Goal: Check status: Check status

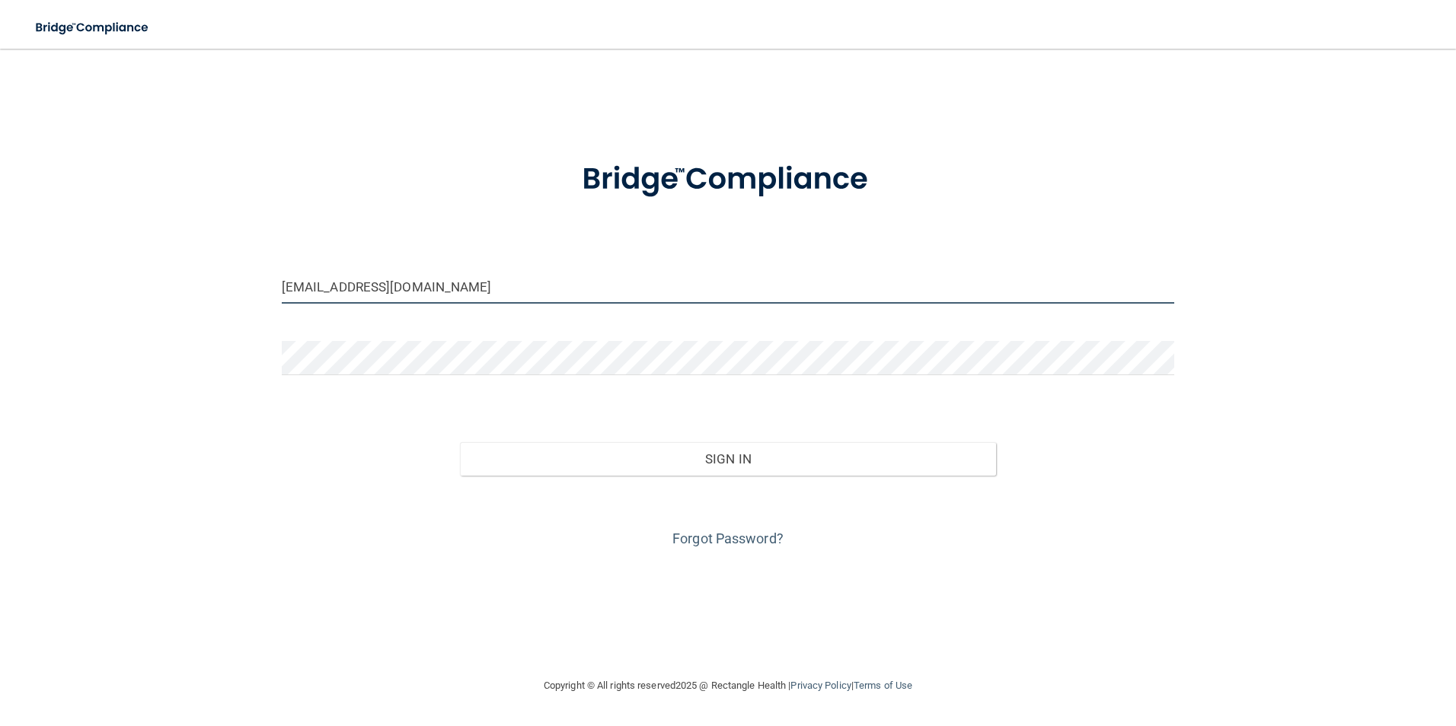
drag, startPoint x: 537, startPoint y: 282, endPoint x: 281, endPoint y: 320, distance: 258.6
click at [286, 320] on form "[EMAIL_ADDRESS][DOMAIN_NAME] Invalid email/password. You don't have permission …" at bounding box center [728, 345] width 893 height 411
type input "L"
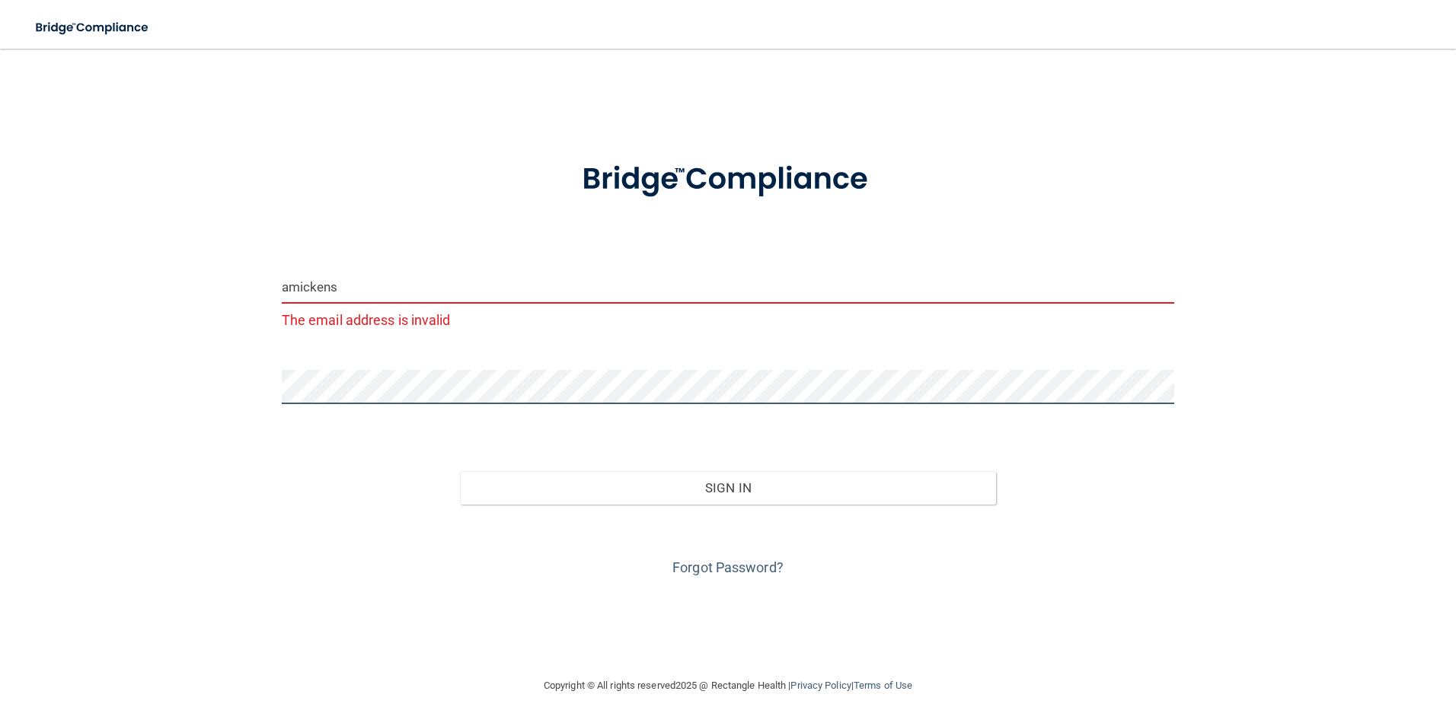
click at [460, 471] on button "Sign In" at bounding box center [728, 488] width 536 height 34
click at [396, 283] on input "amickens" at bounding box center [728, 287] width 893 height 34
type input "[EMAIL_ADDRESS][DOMAIN_NAME]"
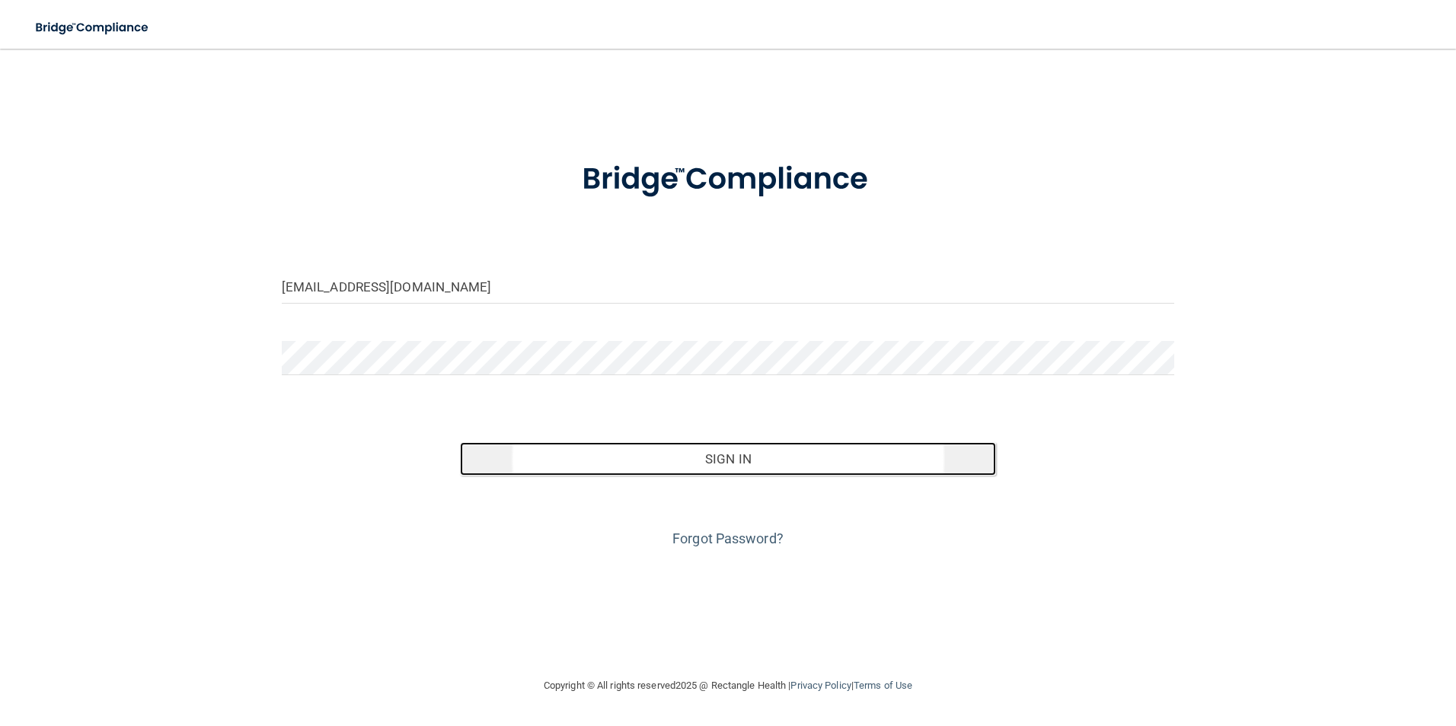
click at [726, 461] on button "Sign In" at bounding box center [728, 459] width 536 height 34
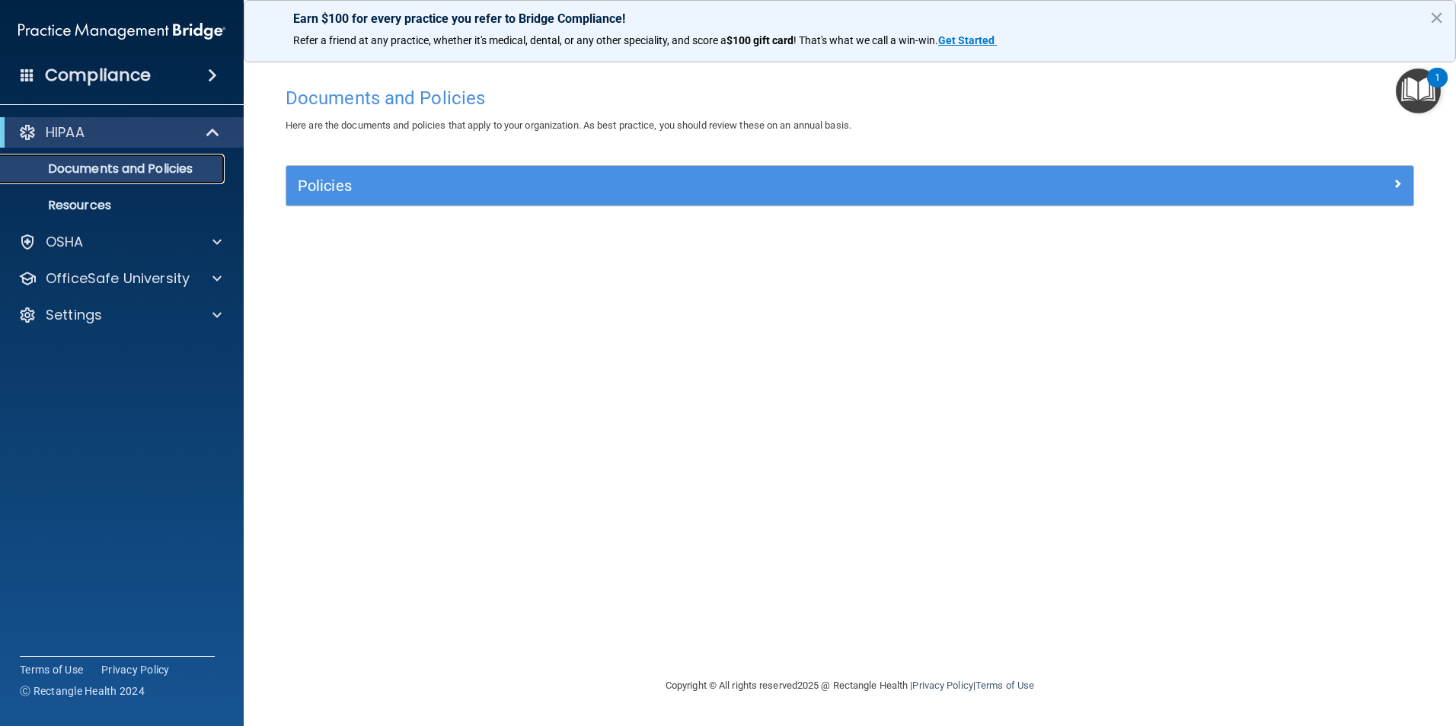
click at [154, 164] on p "Documents and Policies" at bounding box center [114, 168] width 208 height 15
click at [124, 158] on link "Documents and Policies" at bounding box center [105, 169] width 240 height 30
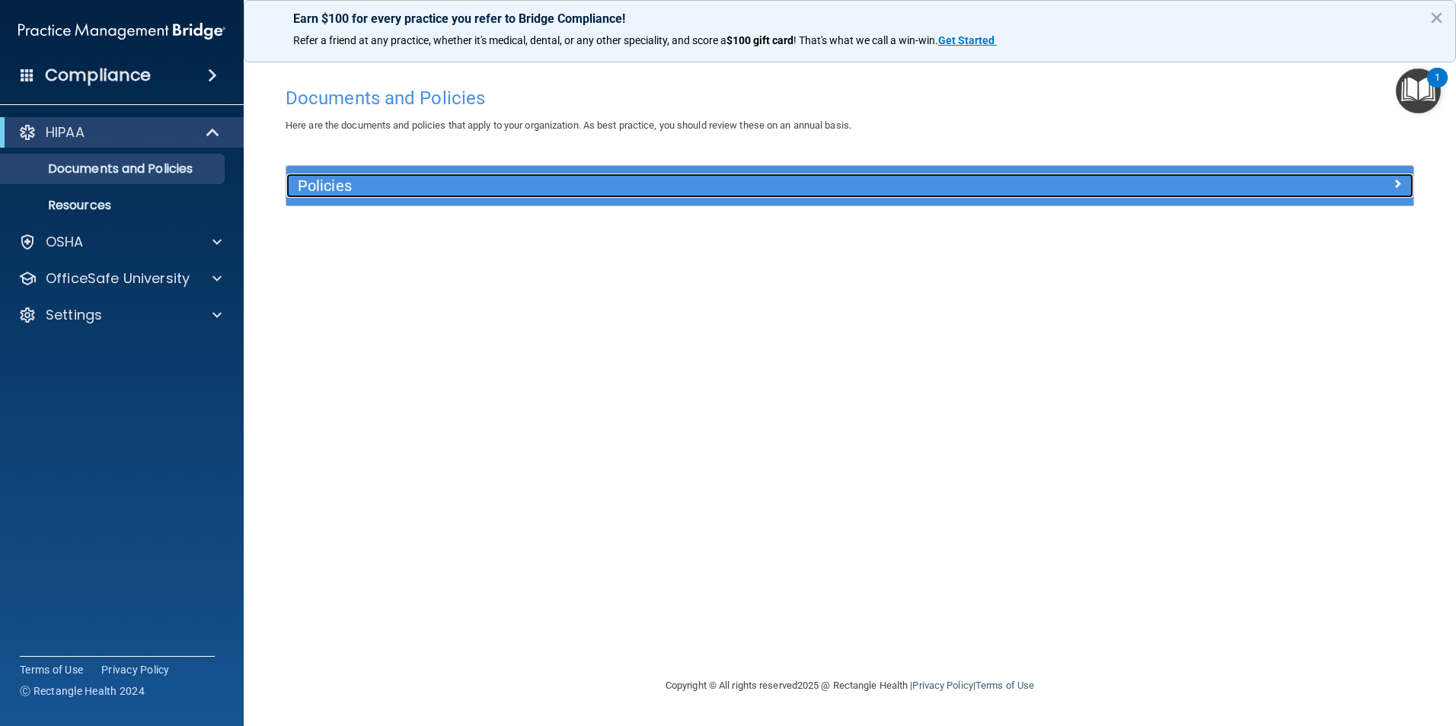
click at [1397, 180] on span at bounding box center [1397, 183] width 9 height 18
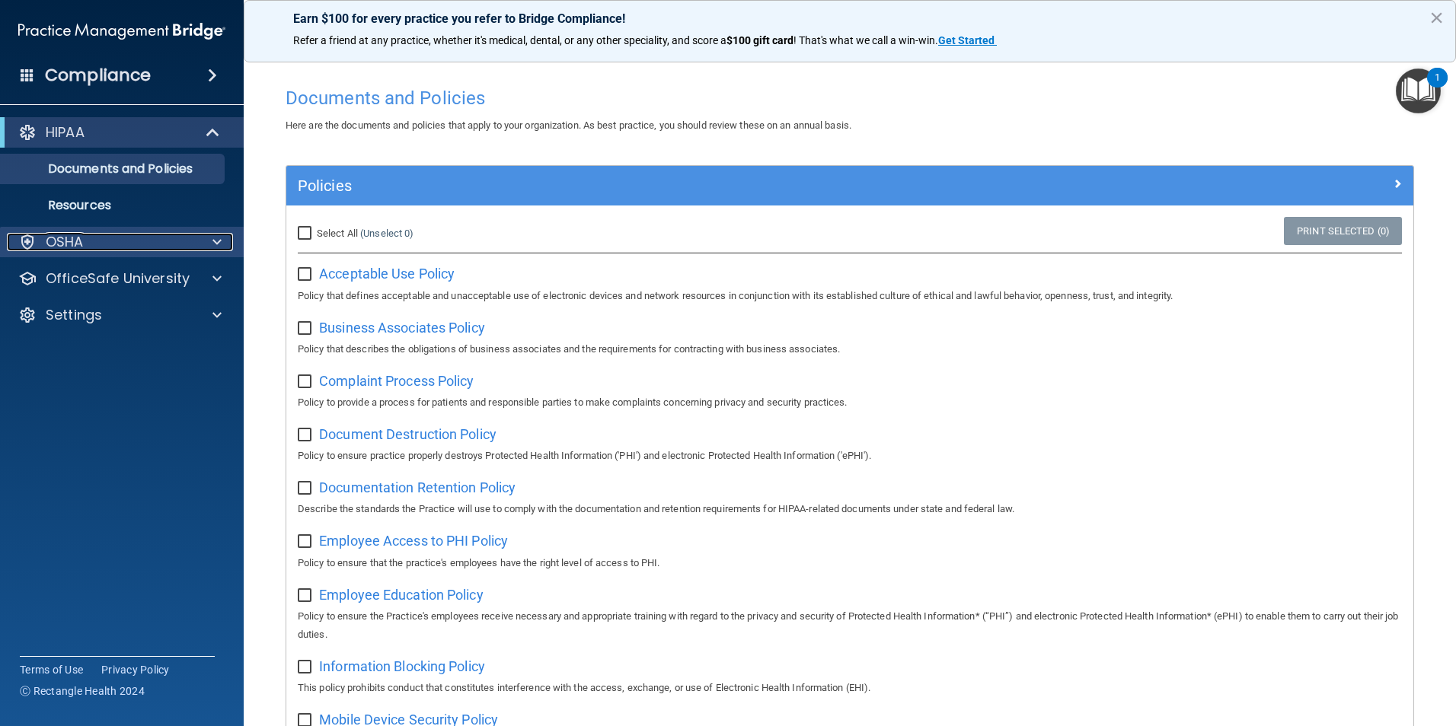
click at [213, 244] on span at bounding box center [216, 242] width 9 height 18
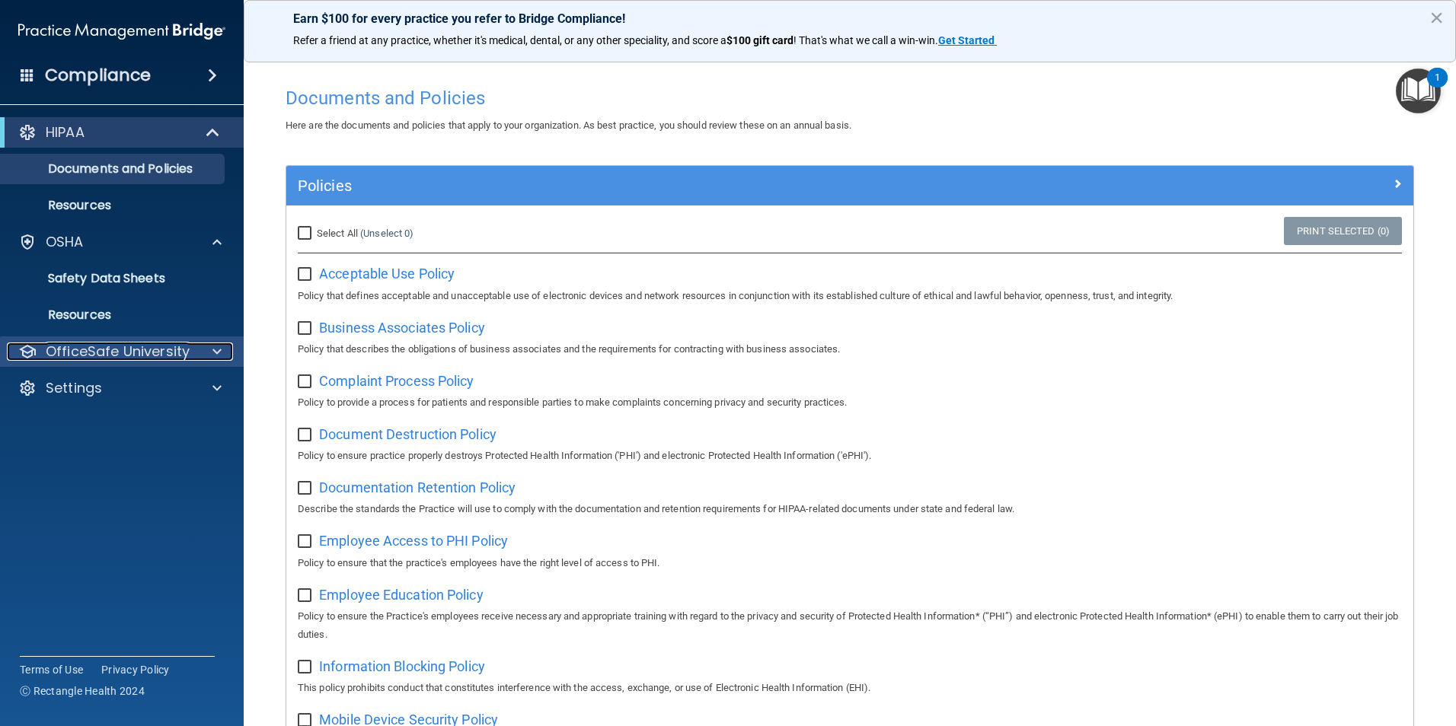
click at [221, 348] on span at bounding box center [216, 352] width 9 height 18
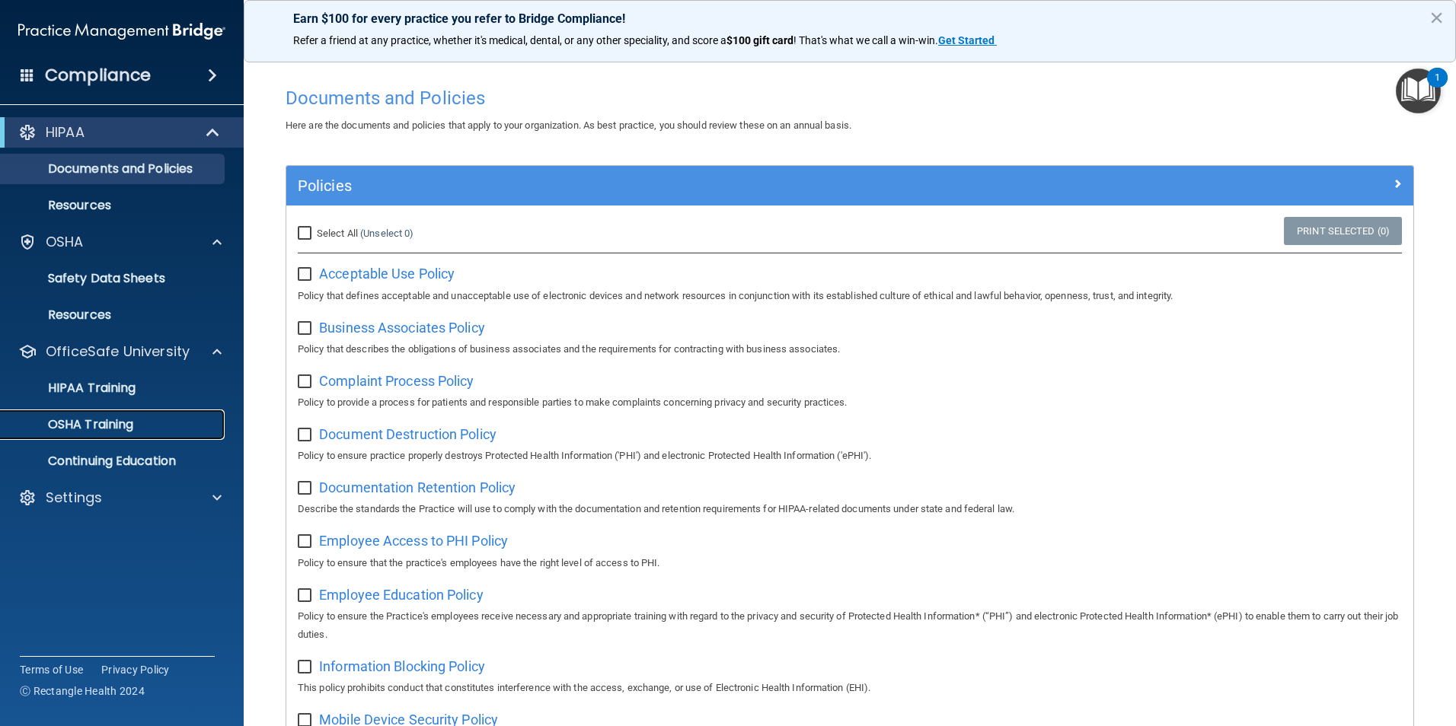
click at [129, 421] on p "OSHA Training" at bounding box center [71, 424] width 123 height 15
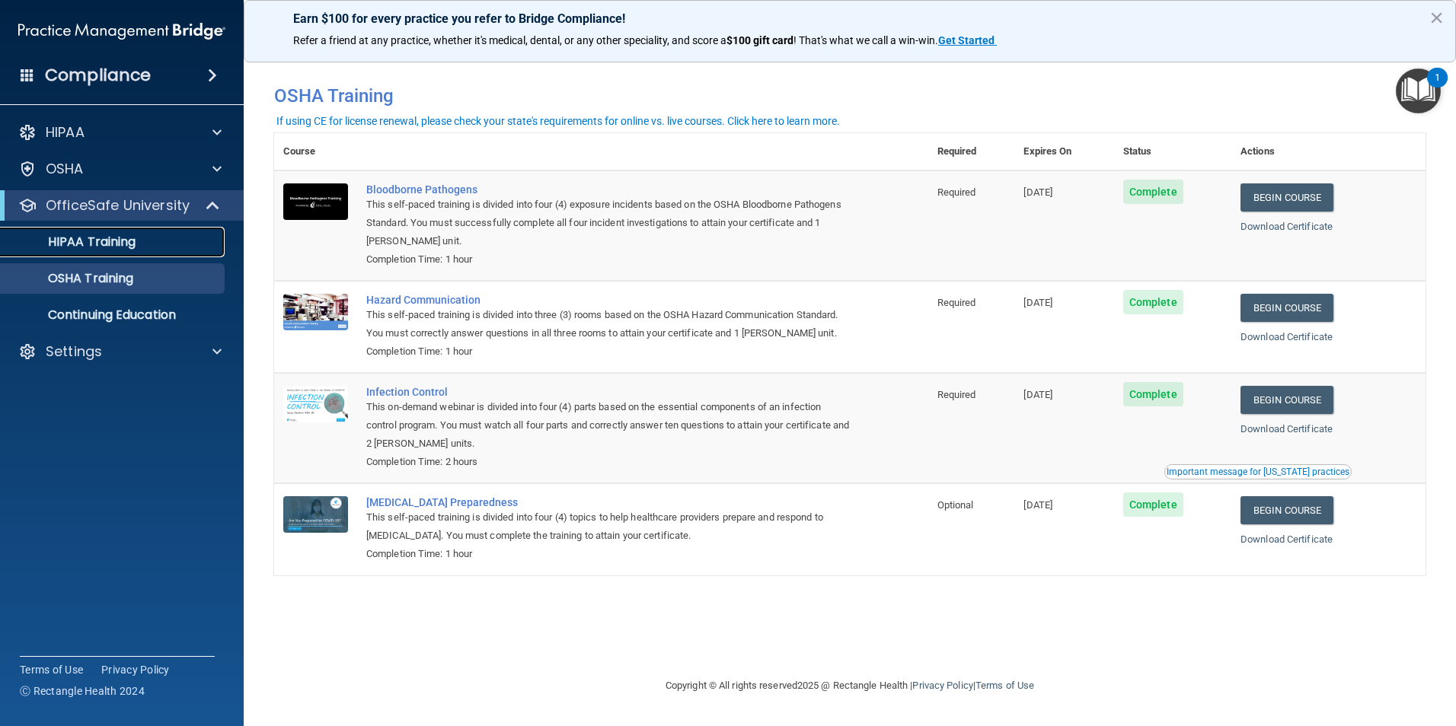
click at [175, 251] on link "HIPAA Training" at bounding box center [105, 242] width 240 height 30
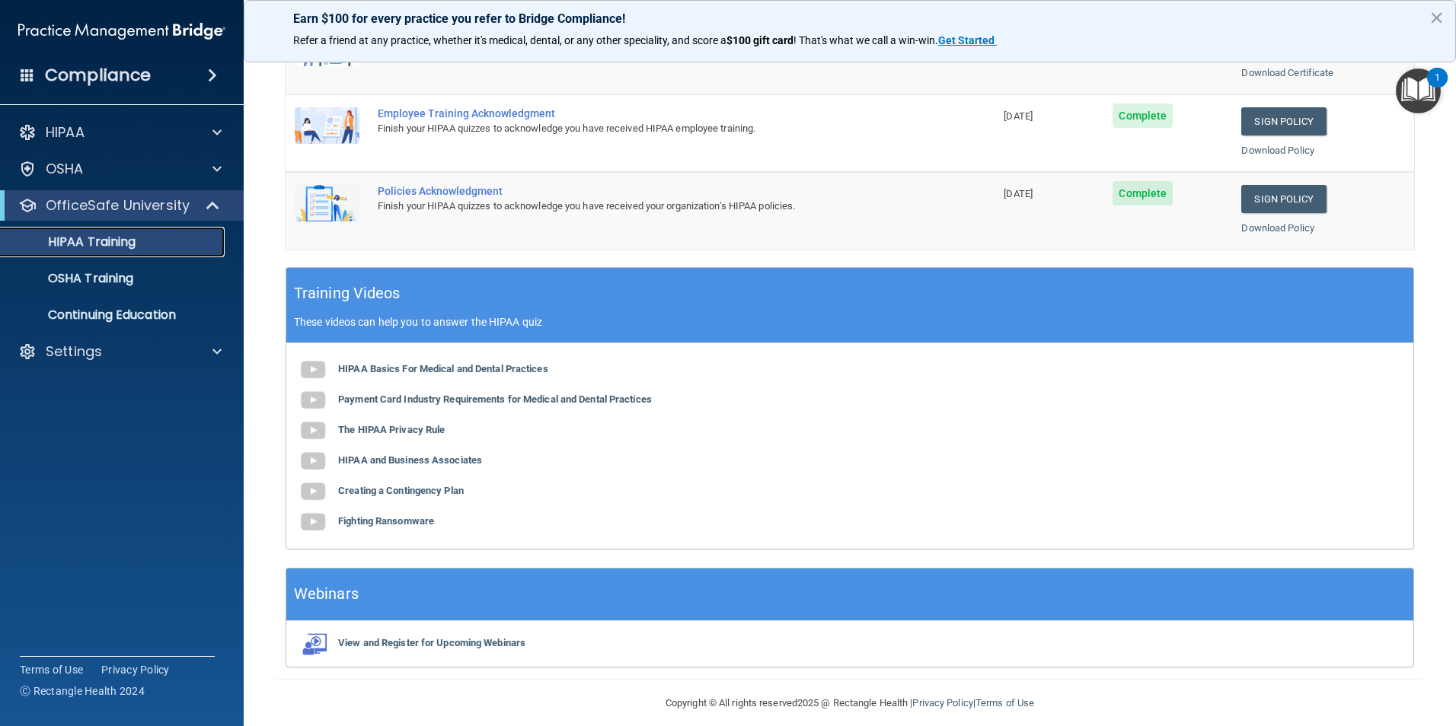
scroll to position [420, 0]
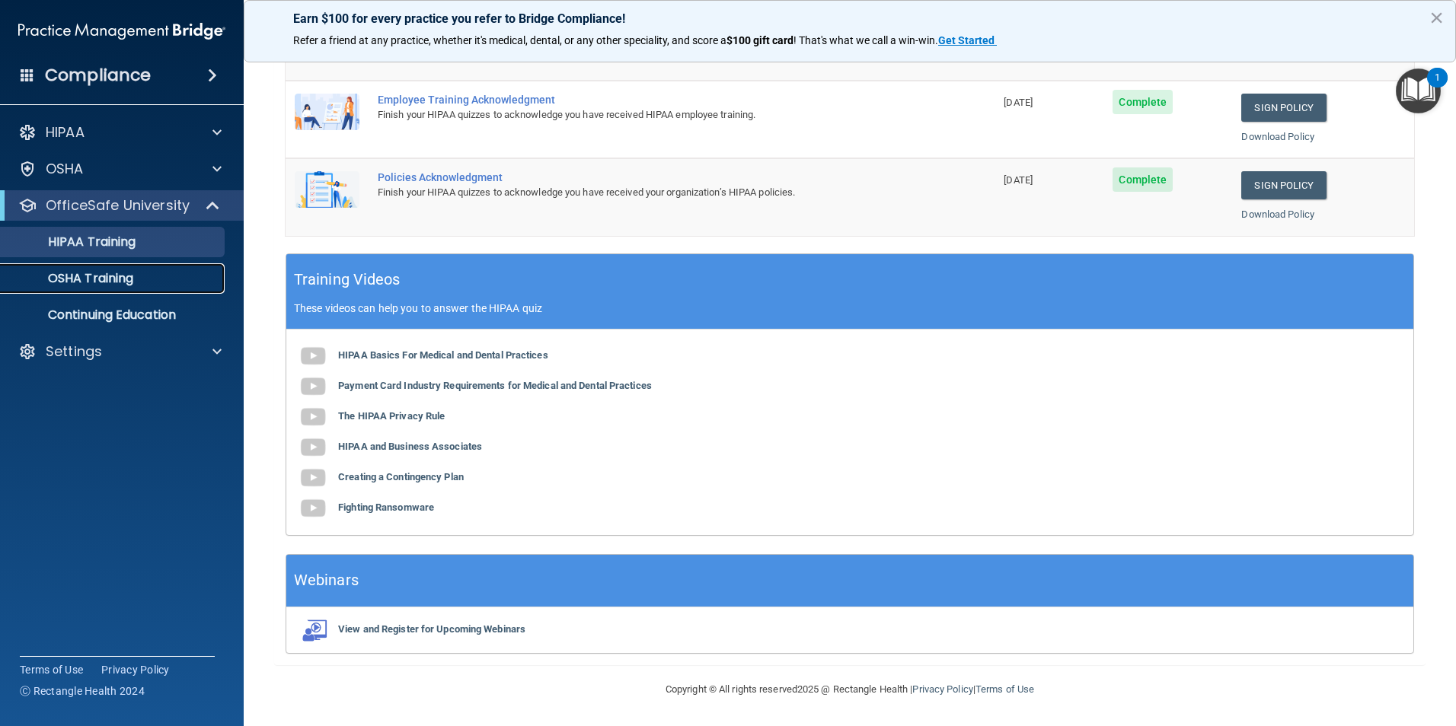
click at [145, 281] on div "OSHA Training" at bounding box center [114, 278] width 208 height 15
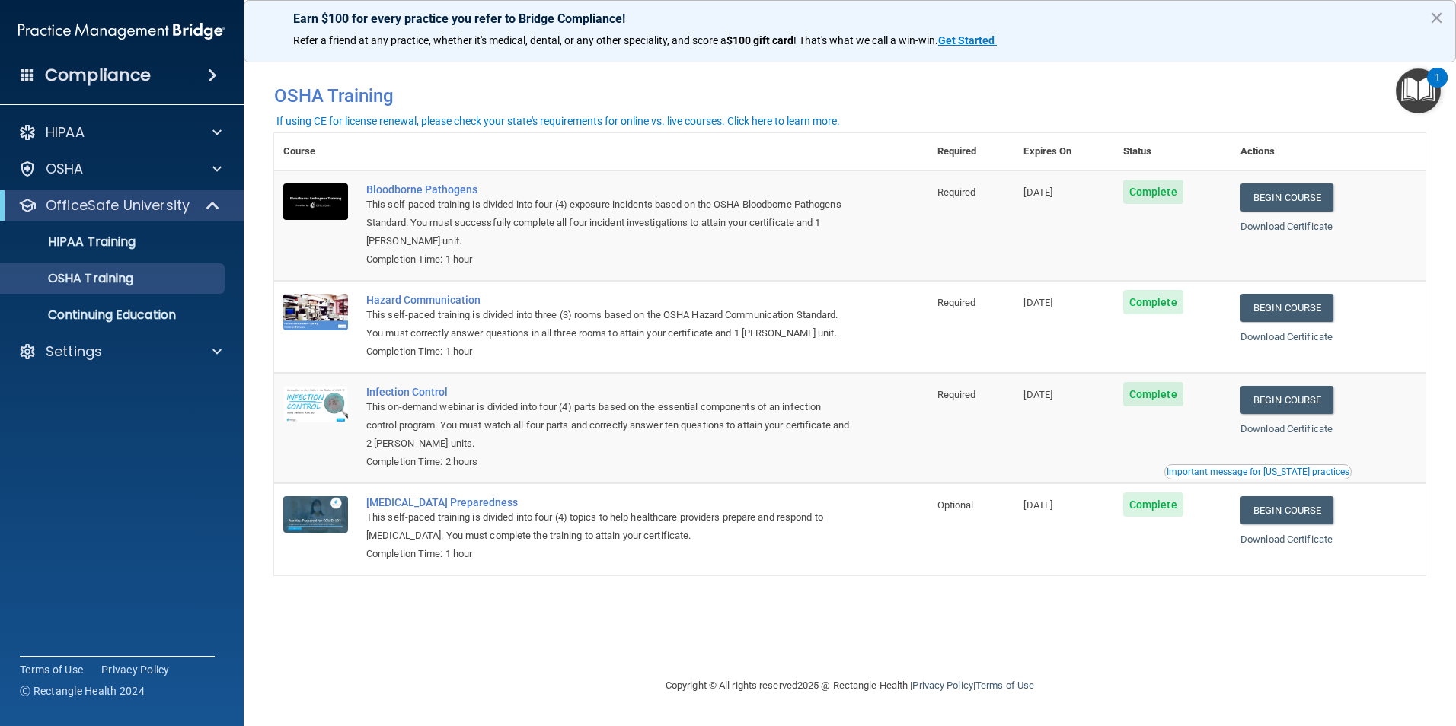
click at [1418, 89] on img "Open Resource Center, 1 new notification" at bounding box center [1418, 91] width 45 height 45
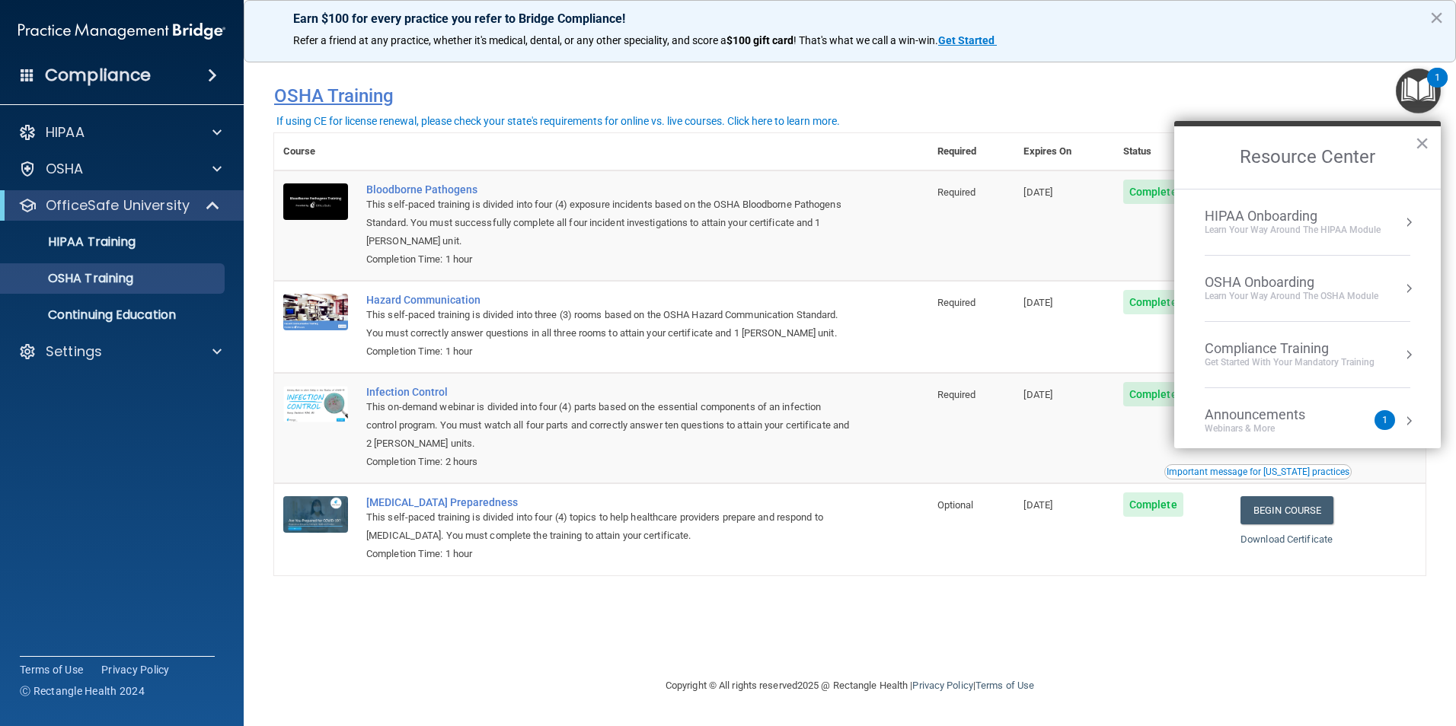
click at [1224, 98] on h4 "OSHA Training" at bounding box center [849, 95] width 1151 height 21
click at [1208, 107] on h4 "OSHA Training" at bounding box center [849, 95] width 1151 height 21
click at [1040, 127] on div "You have a course that has expired or is incomplete. Please complete the course…" at bounding box center [849, 320] width 1151 height 512
drag, startPoint x: 1231, startPoint y: 123, endPoint x: 1196, endPoint y: 133, distance: 36.6
click at [1221, 125] on div "Resource Center ×" at bounding box center [1307, 155] width 266 height 68
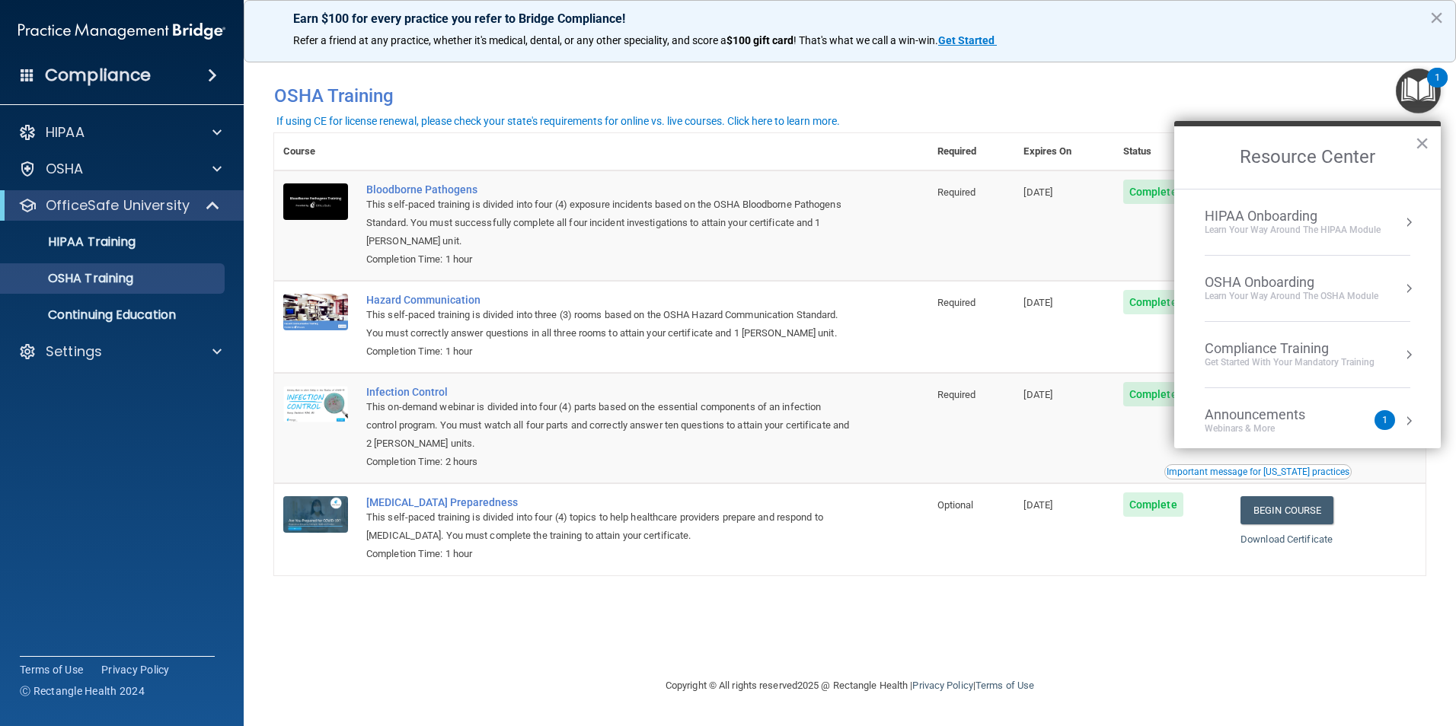
click at [208, 77] on span at bounding box center [212, 75] width 9 height 18
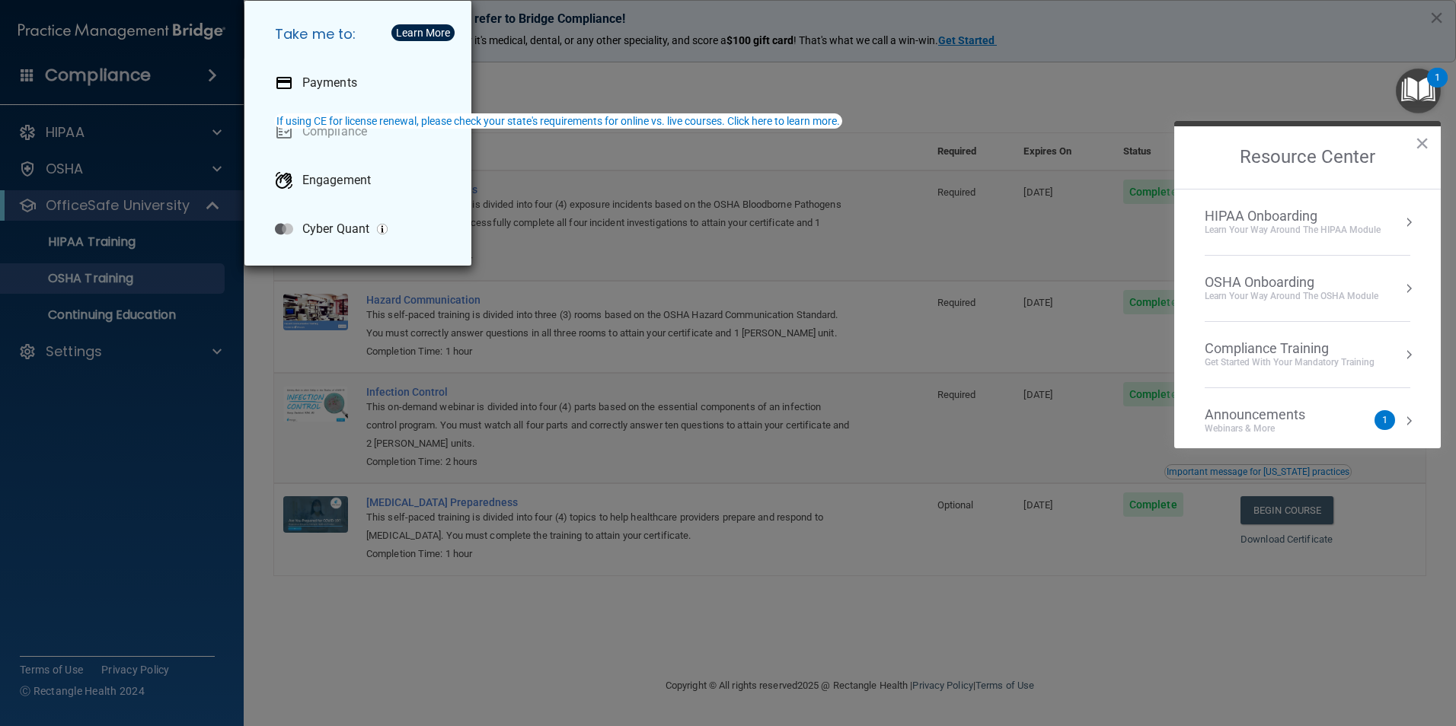
click at [194, 76] on div "Take me to: Payments Compliance Engagement Cyber Quant" at bounding box center [728, 363] width 1456 height 726
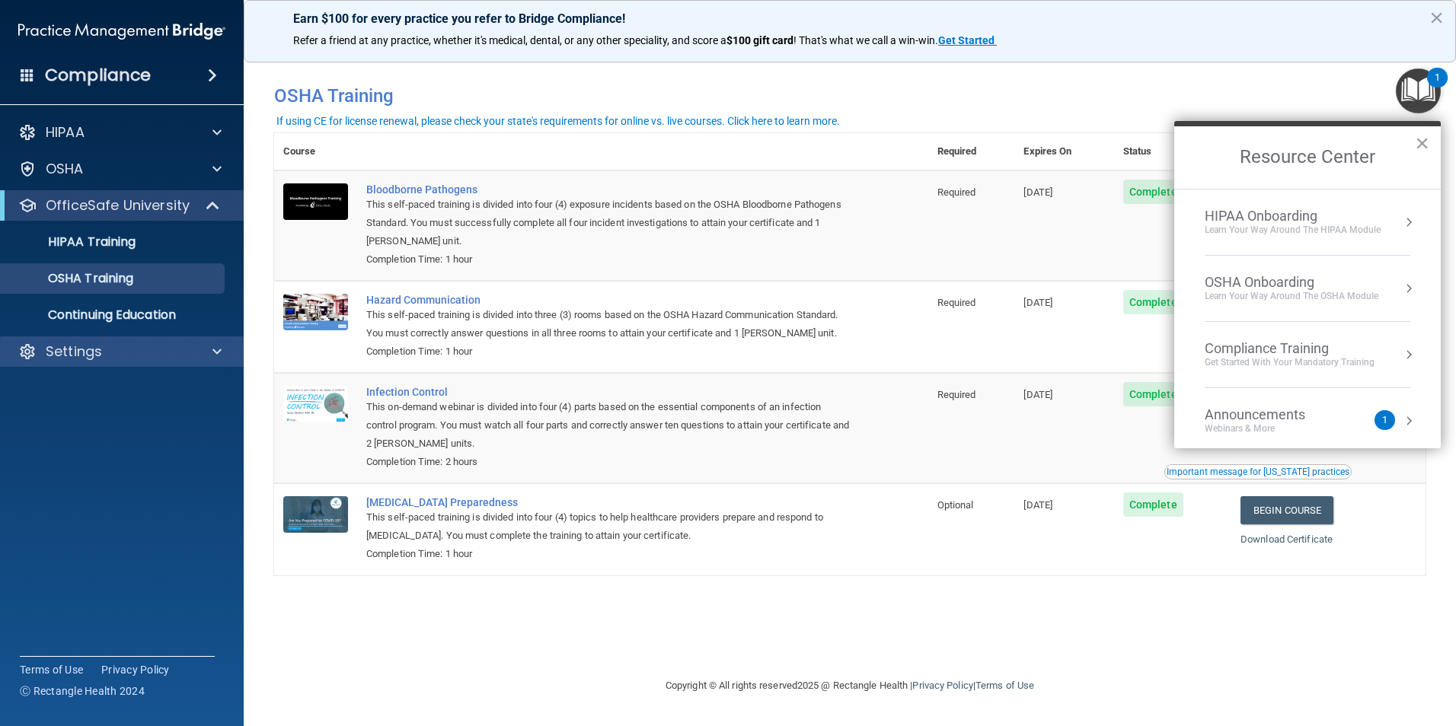
click at [135, 361] on div "Settings" at bounding box center [122, 352] width 244 height 30
click at [204, 350] on div at bounding box center [215, 352] width 38 height 18
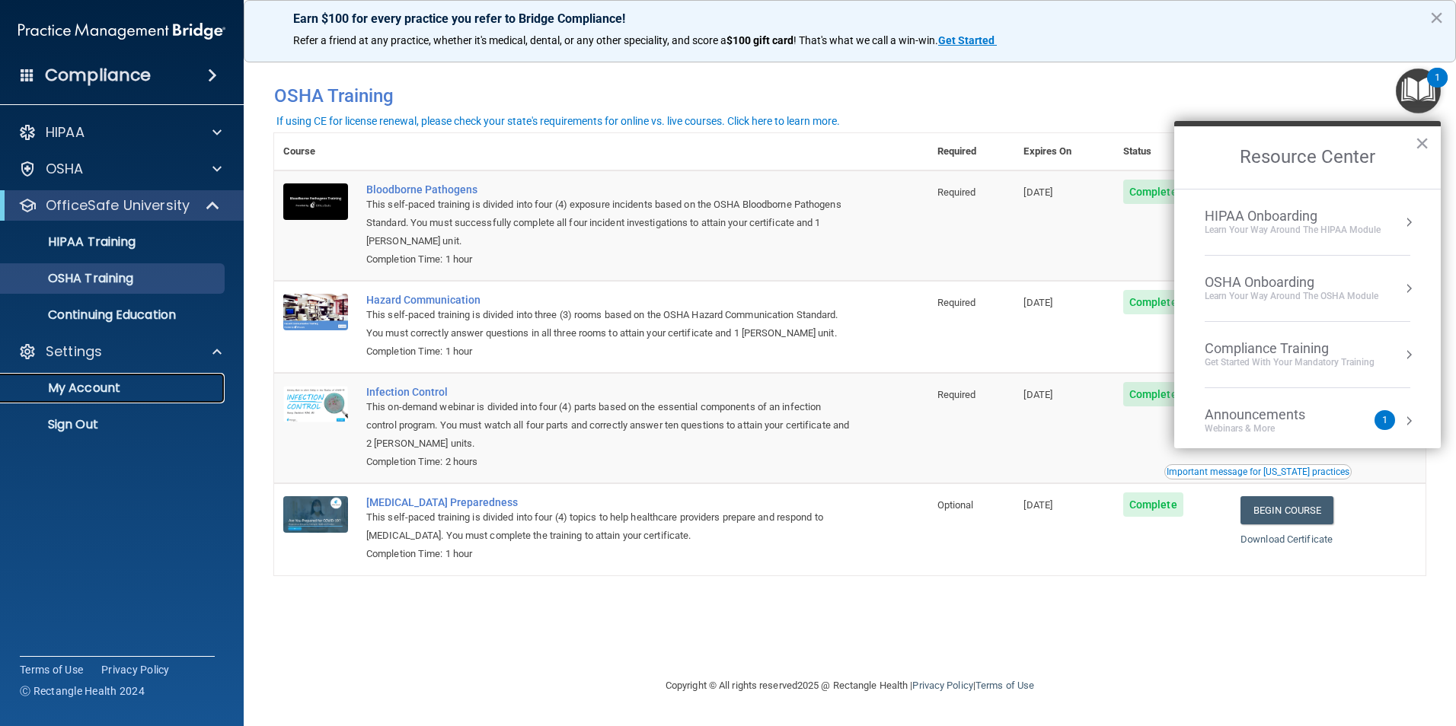
click at [131, 388] on p "My Account" at bounding box center [114, 388] width 208 height 15
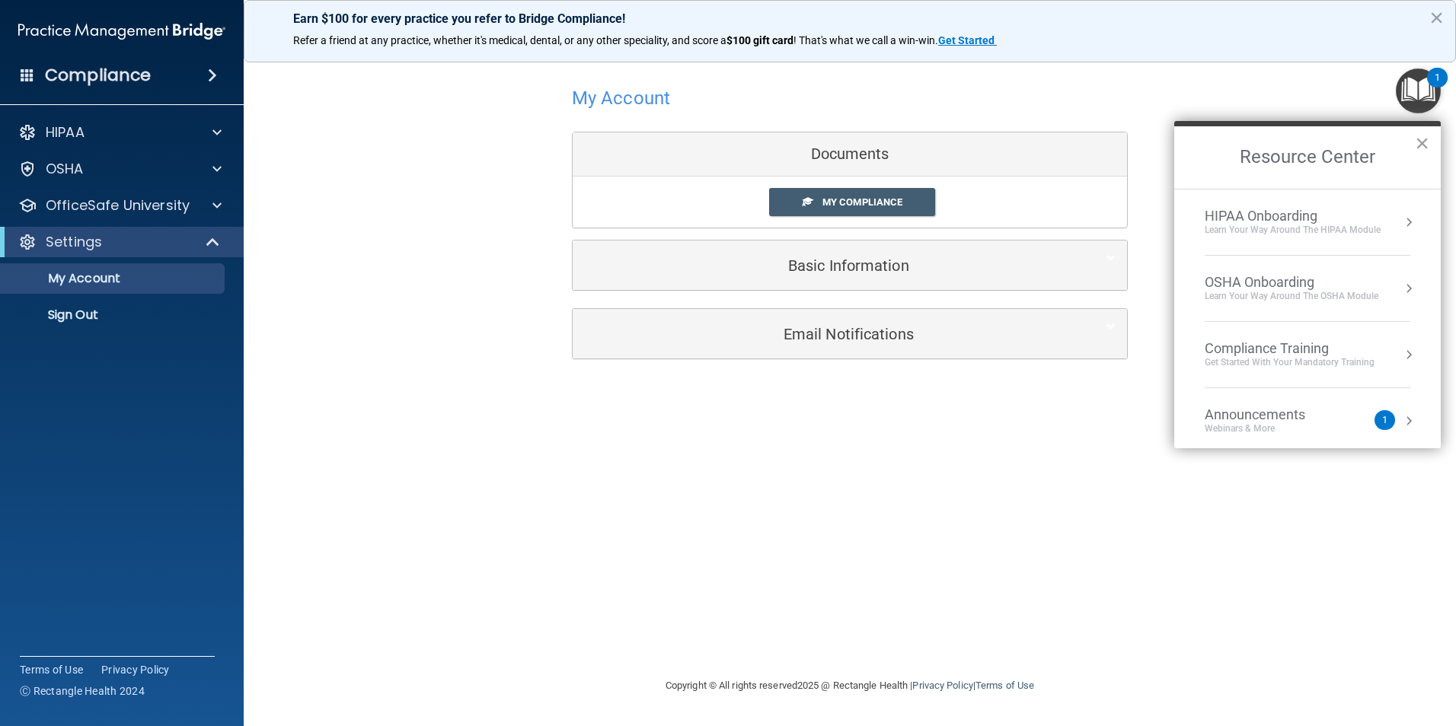
click at [1415, 139] on button "×" at bounding box center [1422, 143] width 14 height 24
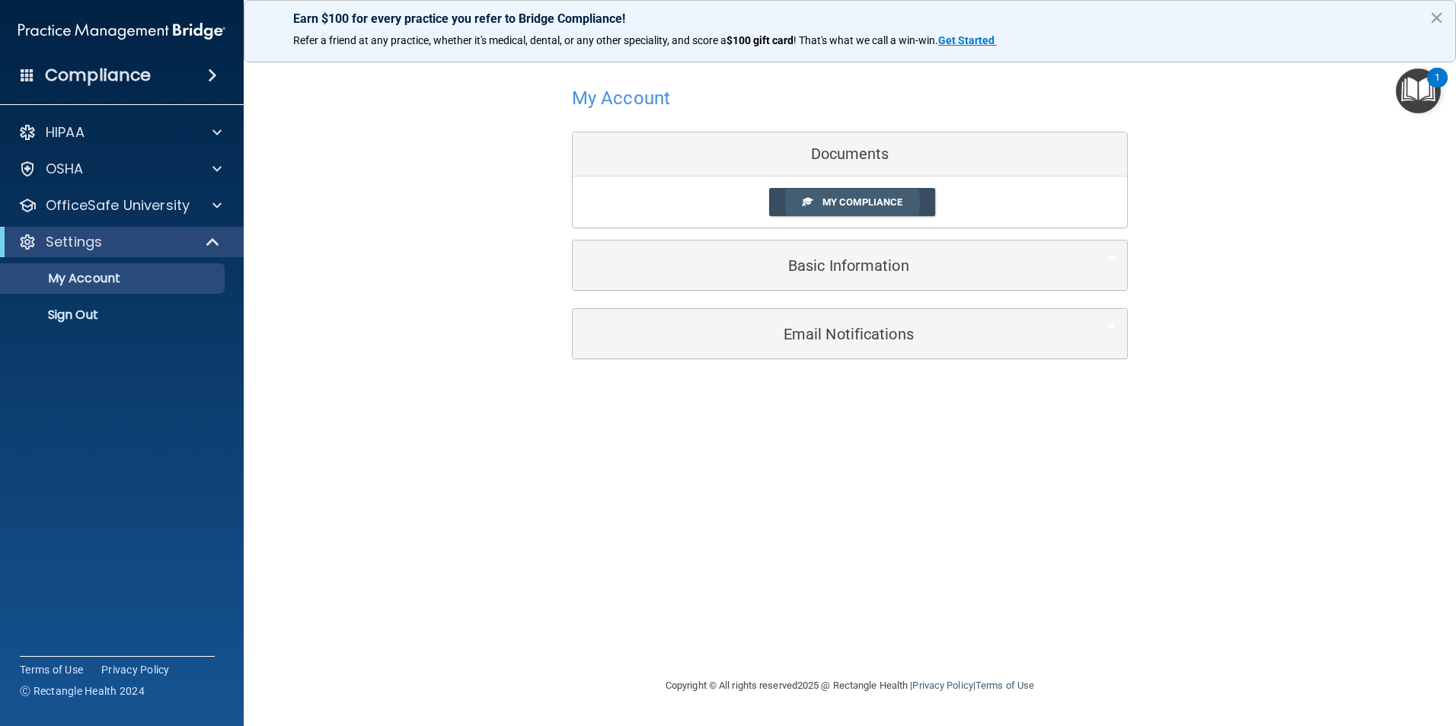
click at [892, 203] on span "My Compliance" at bounding box center [862, 201] width 80 height 11
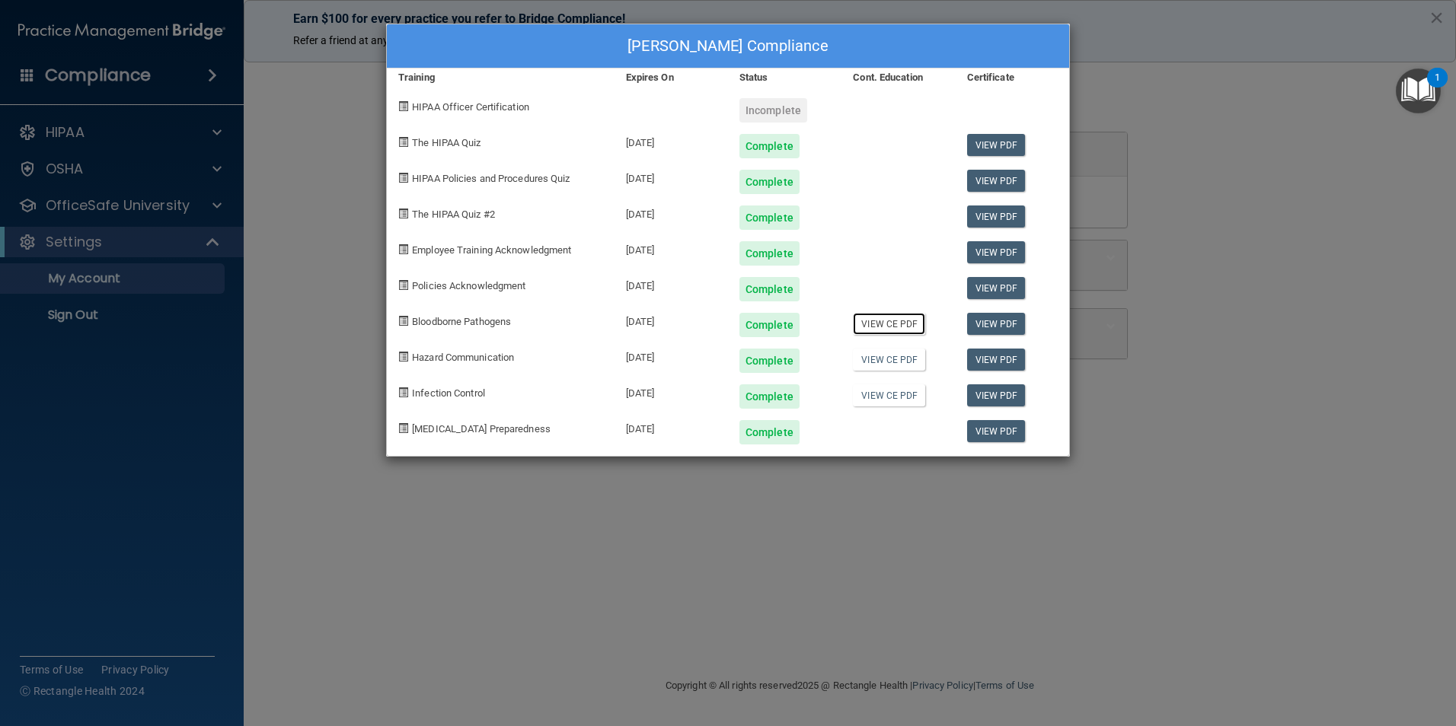
click at [909, 315] on link "View CE PDF" at bounding box center [889, 324] width 72 height 22
click at [893, 395] on link "View CE PDF" at bounding box center [889, 396] width 72 height 22
click at [353, 503] on div "[PERSON_NAME] Compliance Training Expires On Status Cont. Education Certificate…" at bounding box center [728, 363] width 1456 height 726
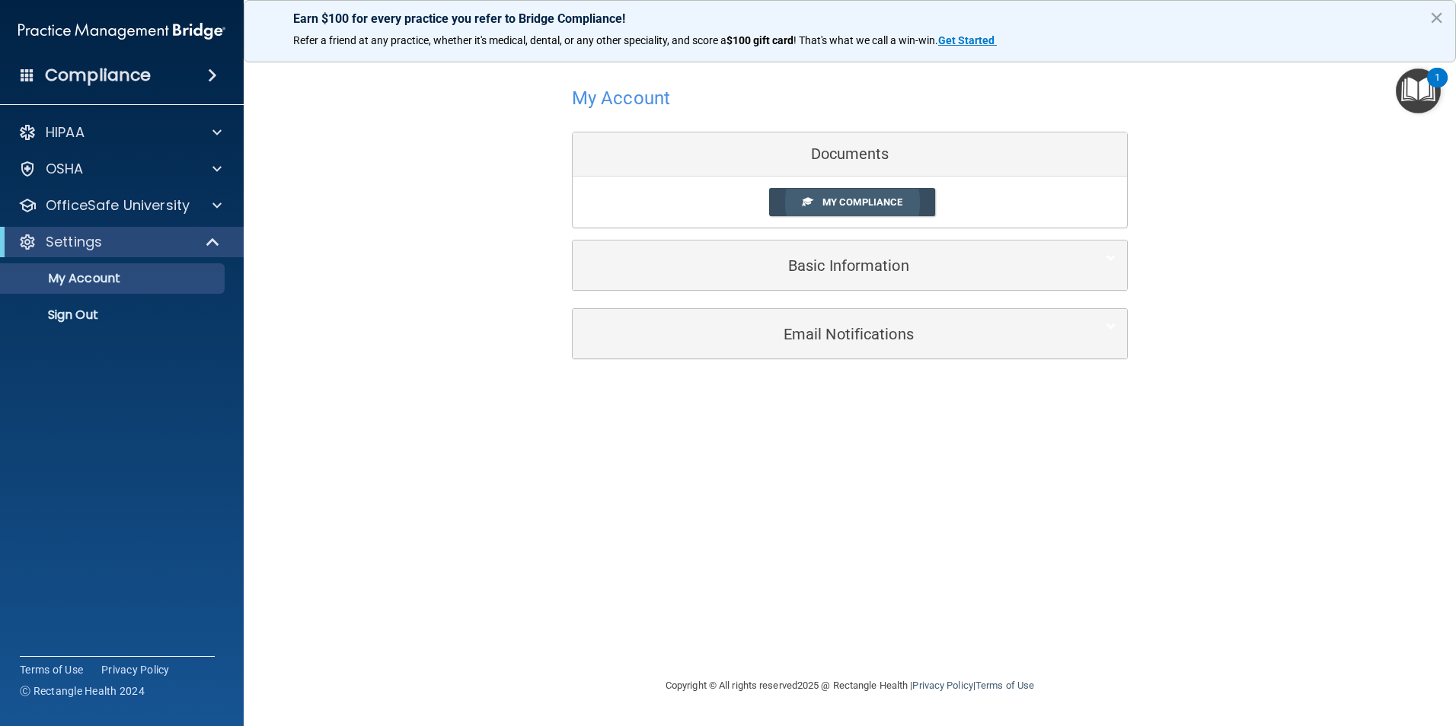
click at [871, 193] on link "My Compliance" at bounding box center [852, 202] width 167 height 28
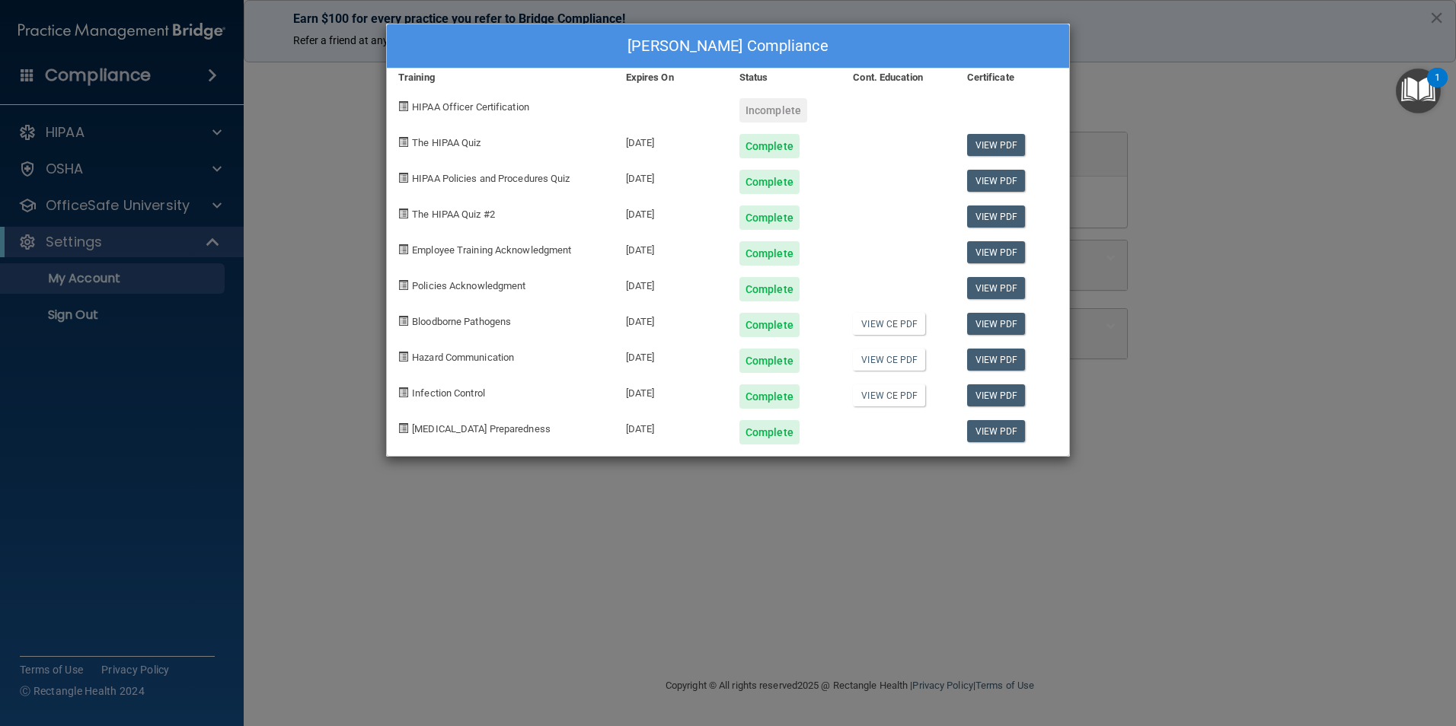
click at [1185, 91] on div "[PERSON_NAME] Compliance Training Expires On Status Cont. Education Certificate…" at bounding box center [728, 363] width 1456 height 726
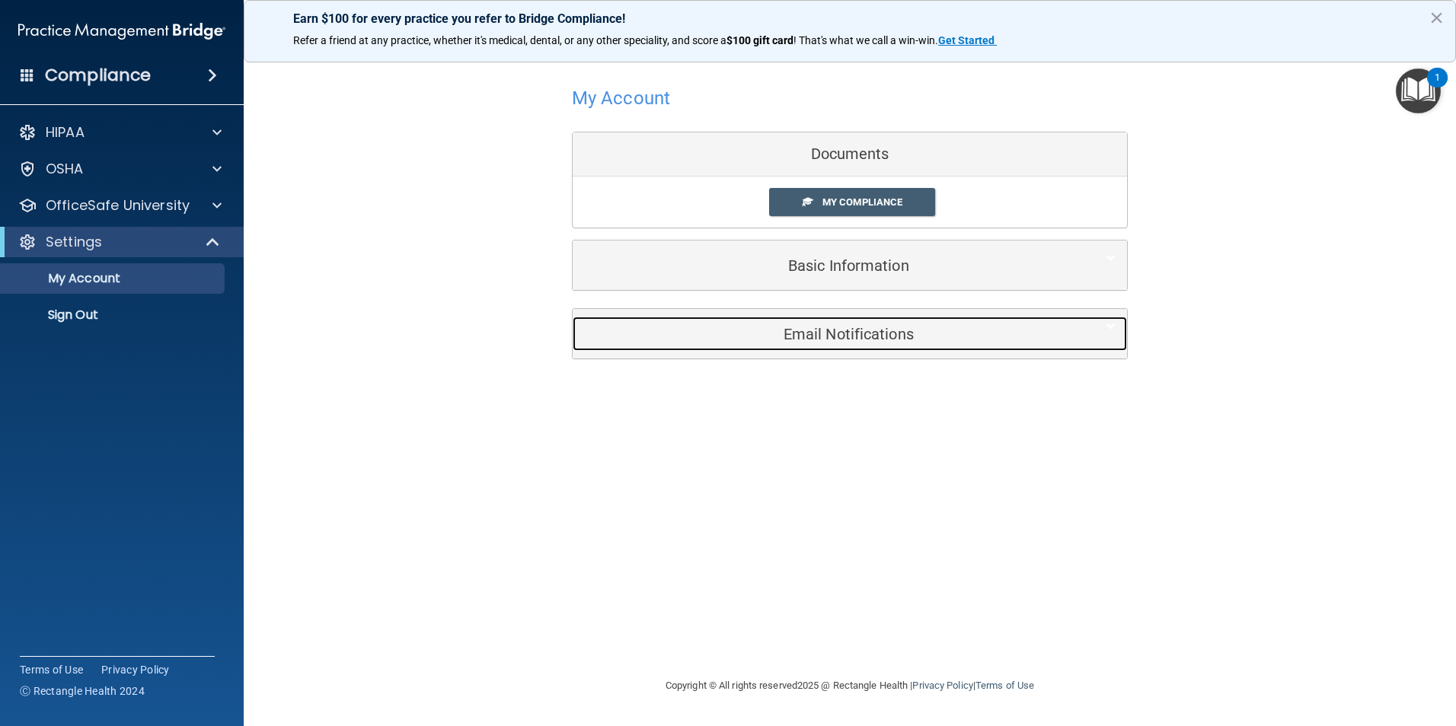
click at [889, 339] on h5 "Email Notifications" at bounding box center [826, 334] width 485 height 17
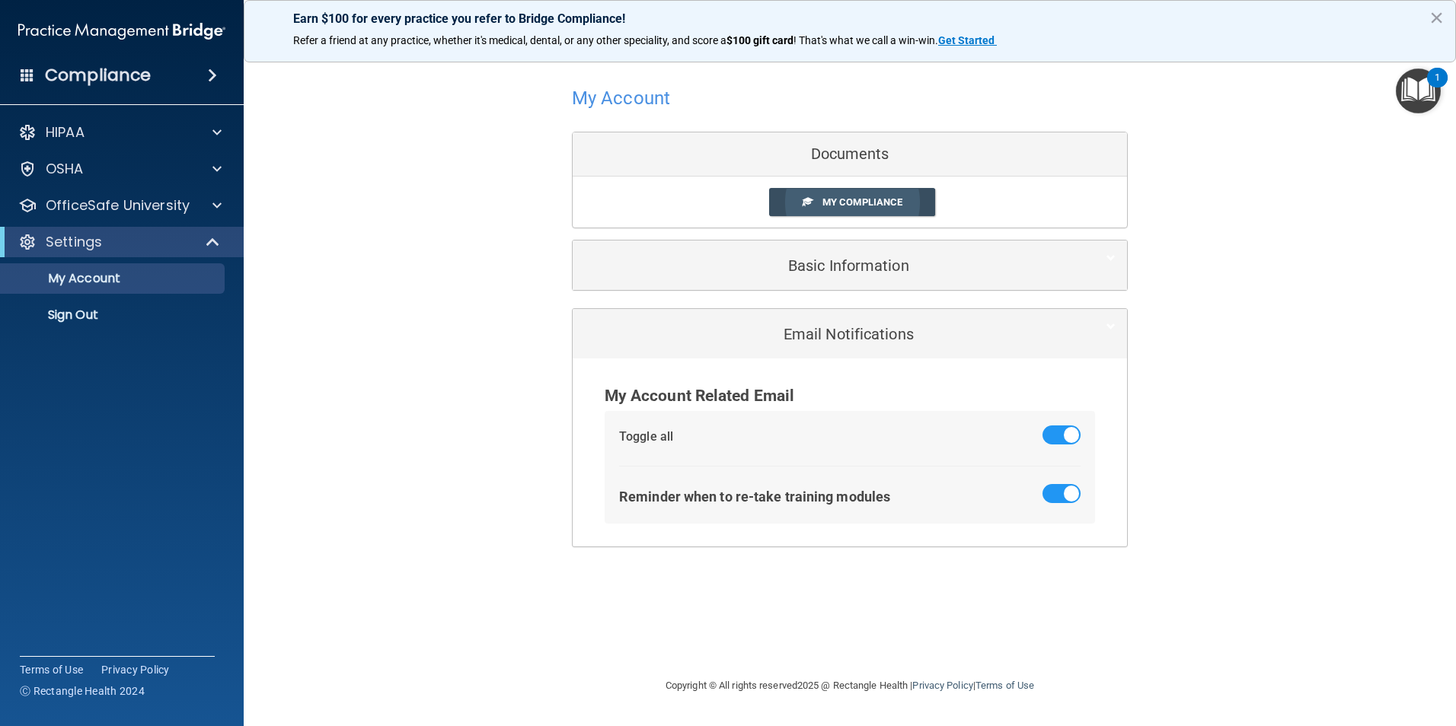
click at [892, 202] on span "My Compliance" at bounding box center [862, 201] width 80 height 11
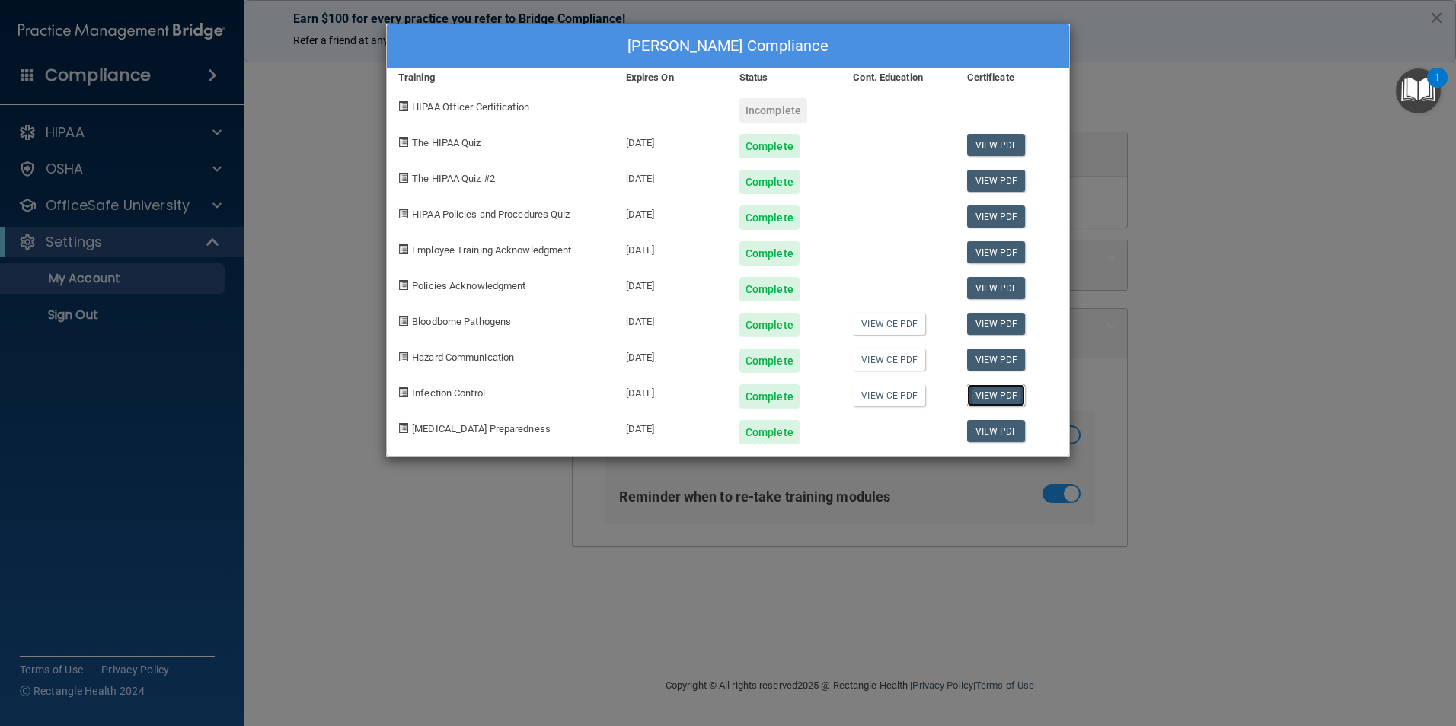
click at [1012, 399] on link "View PDF" at bounding box center [996, 396] width 59 height 22
click at [888, 324] on link "View CE PDF" at bounding box center [889, 324] width 72 height 22
click at [1000, 314] on link "View PDF" at bounding box center [996, 324] width 59 height 22
click at [303, 424] on div "[PERSON_NAME] Compliance Training Expires On Status Cont. Education Certificate…" at bounding box center [728, 363] width 1456 height 726
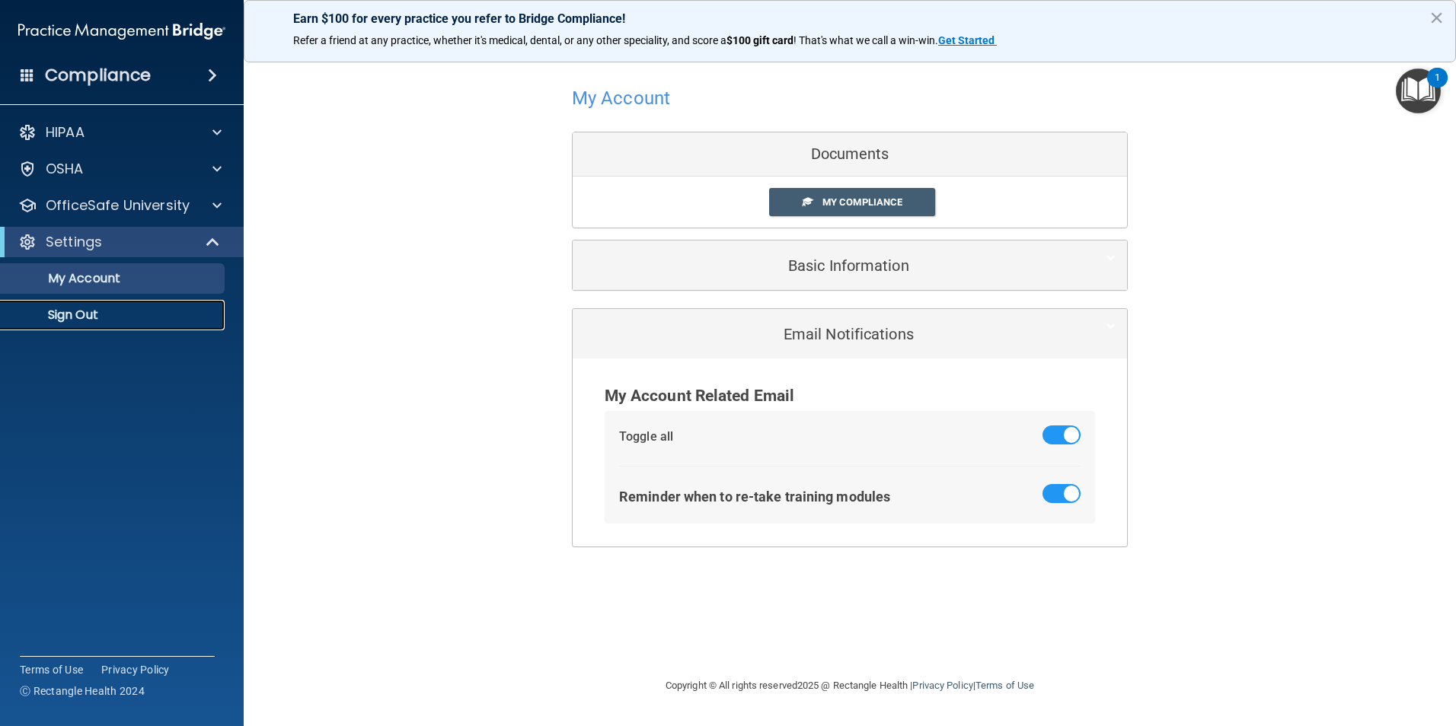
click at [112, 317] on p "Sign Out" at bounding box center [114, 315] width 208 height 15
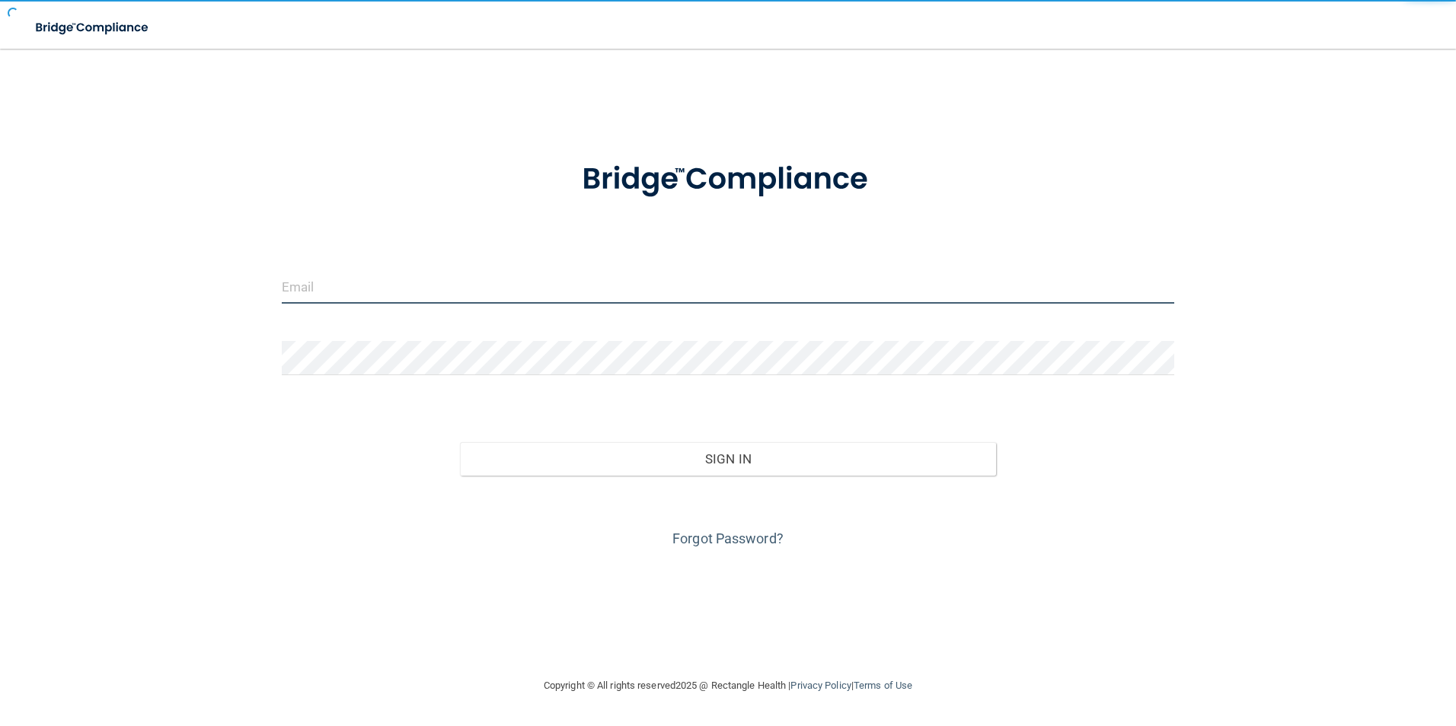
type input "[EMAIL_ADDRESS][DOMAIN_NAME]"
